Goal: Information Seeking & Learning: Learn about a topic

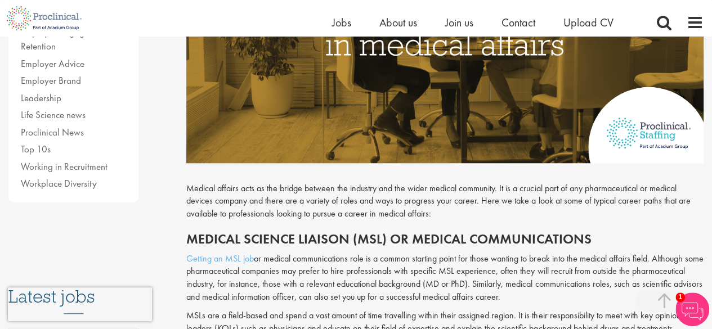
scroll to position [326, 0]
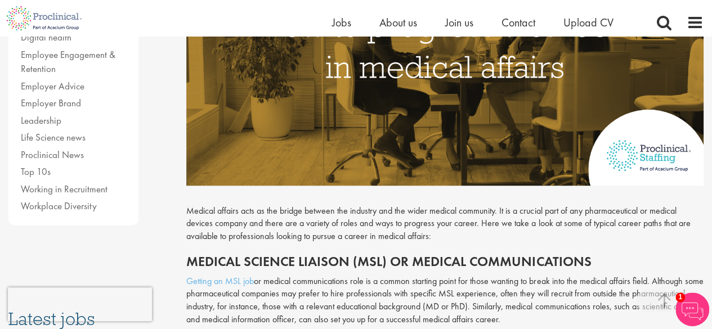
drag, startPoint x: 432, startPoint y: 217, endPoint x: 460, endPoint y: 238, distance: 35.0
click at [460, 238] on p "Medical affairs acts as the bridge between the industry and the wider medical c…" at bounding box center [444, 224] width 517 height 39
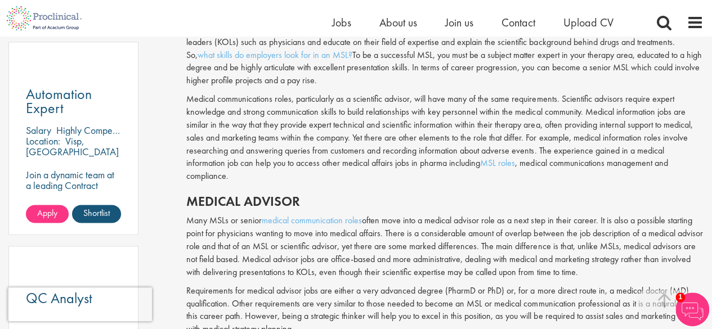
scroll to position [648, 0]
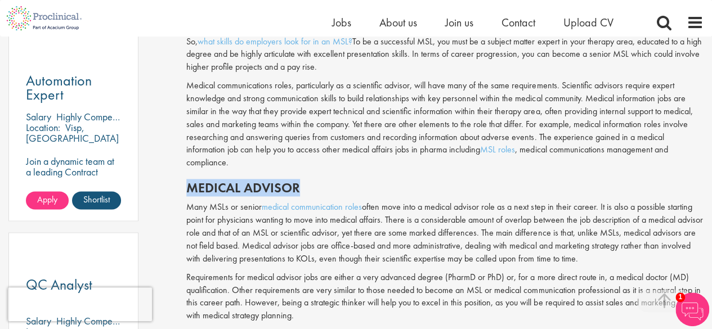
drag, startPoint x: 189, startPoint y: 175, endPoint x: 326, endPoint y: 172, distance: 137.4
click at [326, 181] on h2 "Medical advisor" at bounding box center [444, 188] width 517 height 15
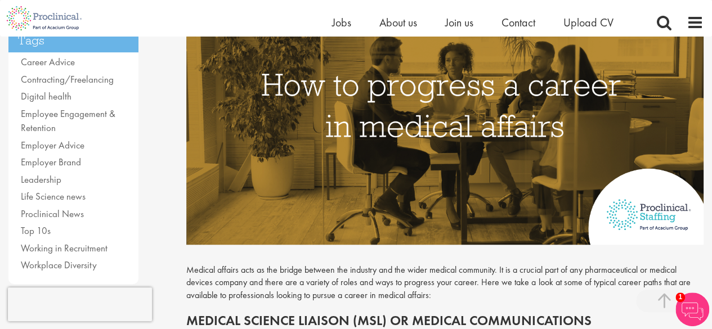
scroll to position [201, 0]
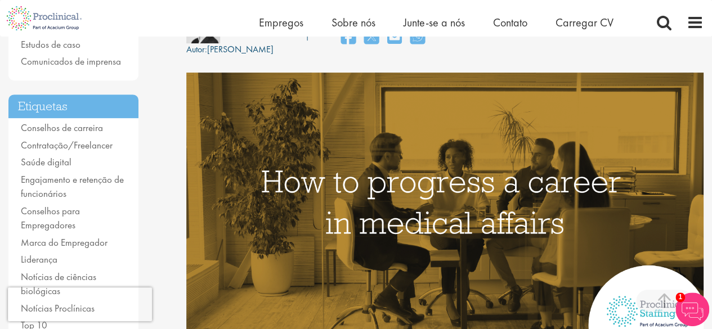
click at [347, 128] on img at bounding box center [444, 207] width 517 height 268
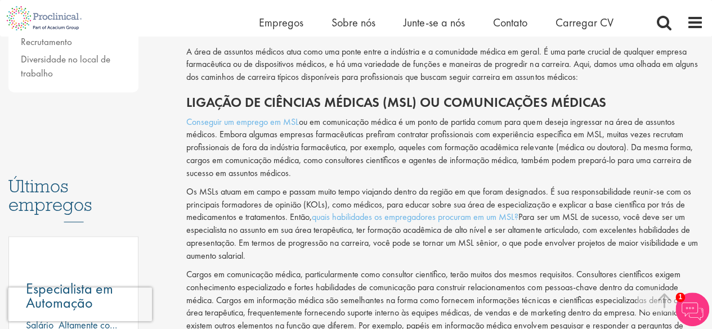
scroll to position [566, 0]
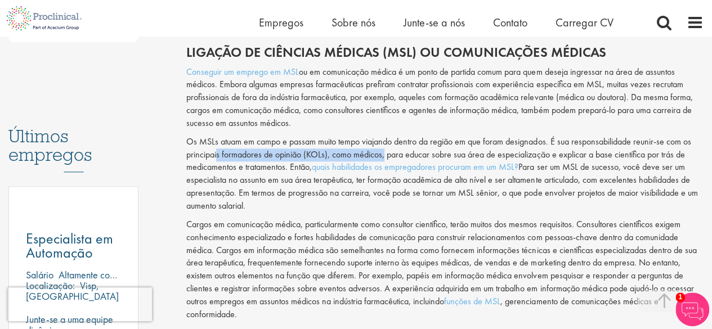
drag, startPoint x: 218, startPoint y: 155, endPoint x: 385, endPoint y: 157, distance: 167.2
click at [385, 157] on font "Os MSLs atuam em campo e passam muito tempo viajando dentro da região em que fo…" at bounding box center [438, 155] width 504 height 38
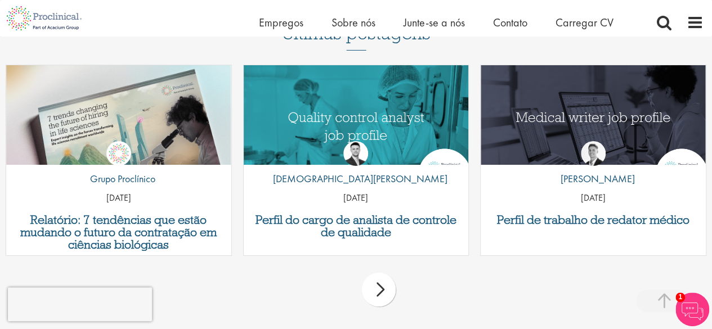
scroll to position [1850, 0]
